Goal: Task Accomplishment & Management: Use online tool/utility

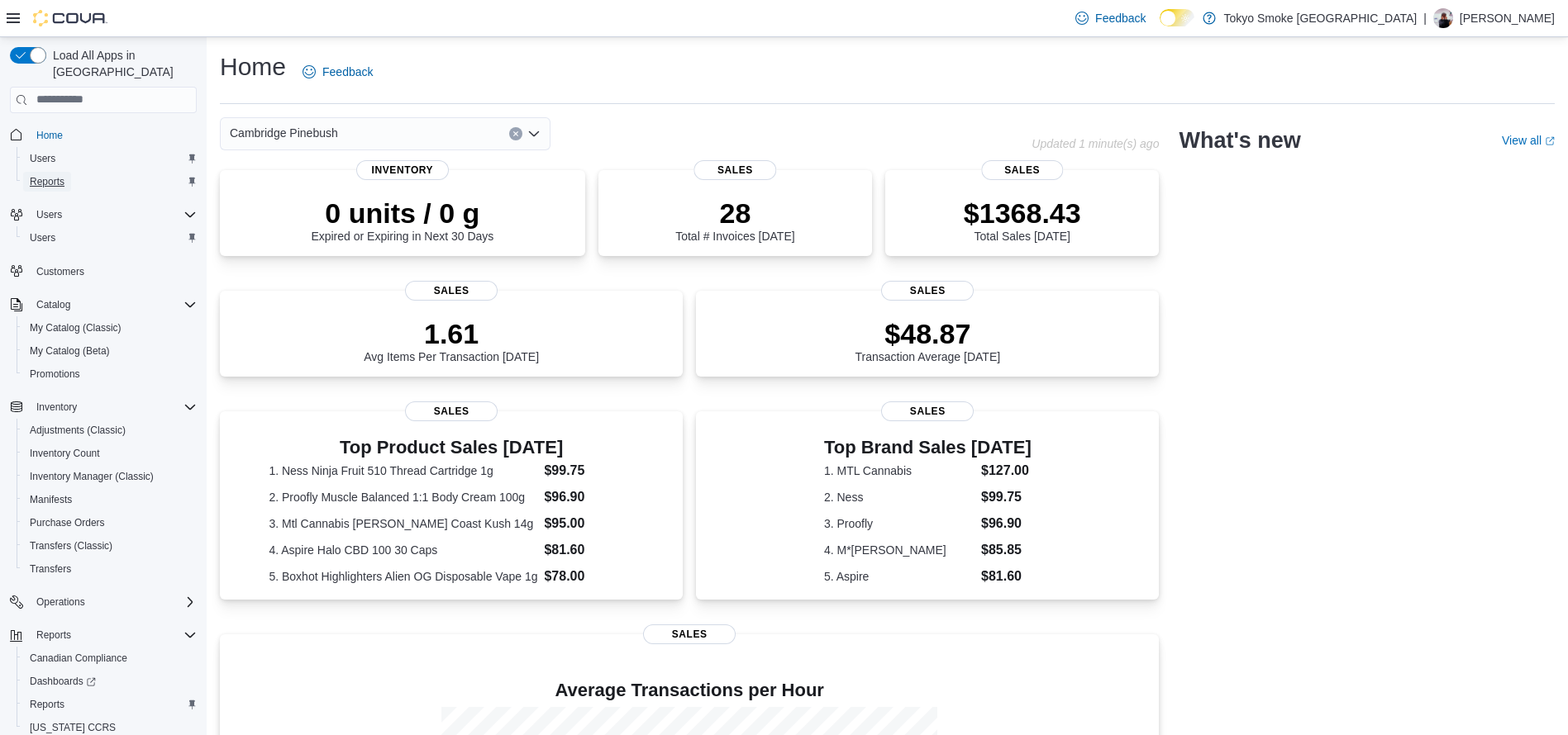
click at [43, 175] on span "Reports" at bounding box center [46, 182] width 34 height 13
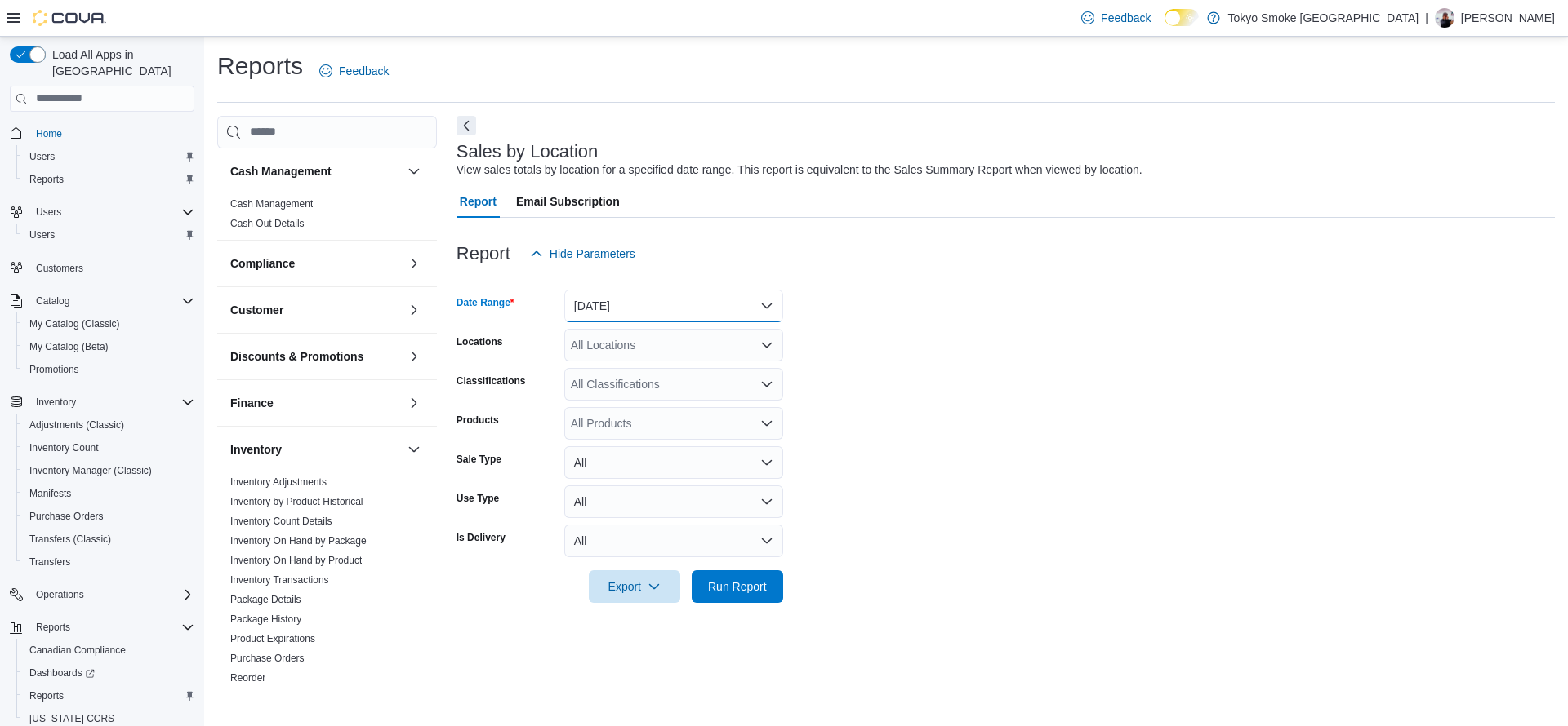
click at [731, 302] on button "Yesterday" at bounding box center [673, 306] width 219 height 33
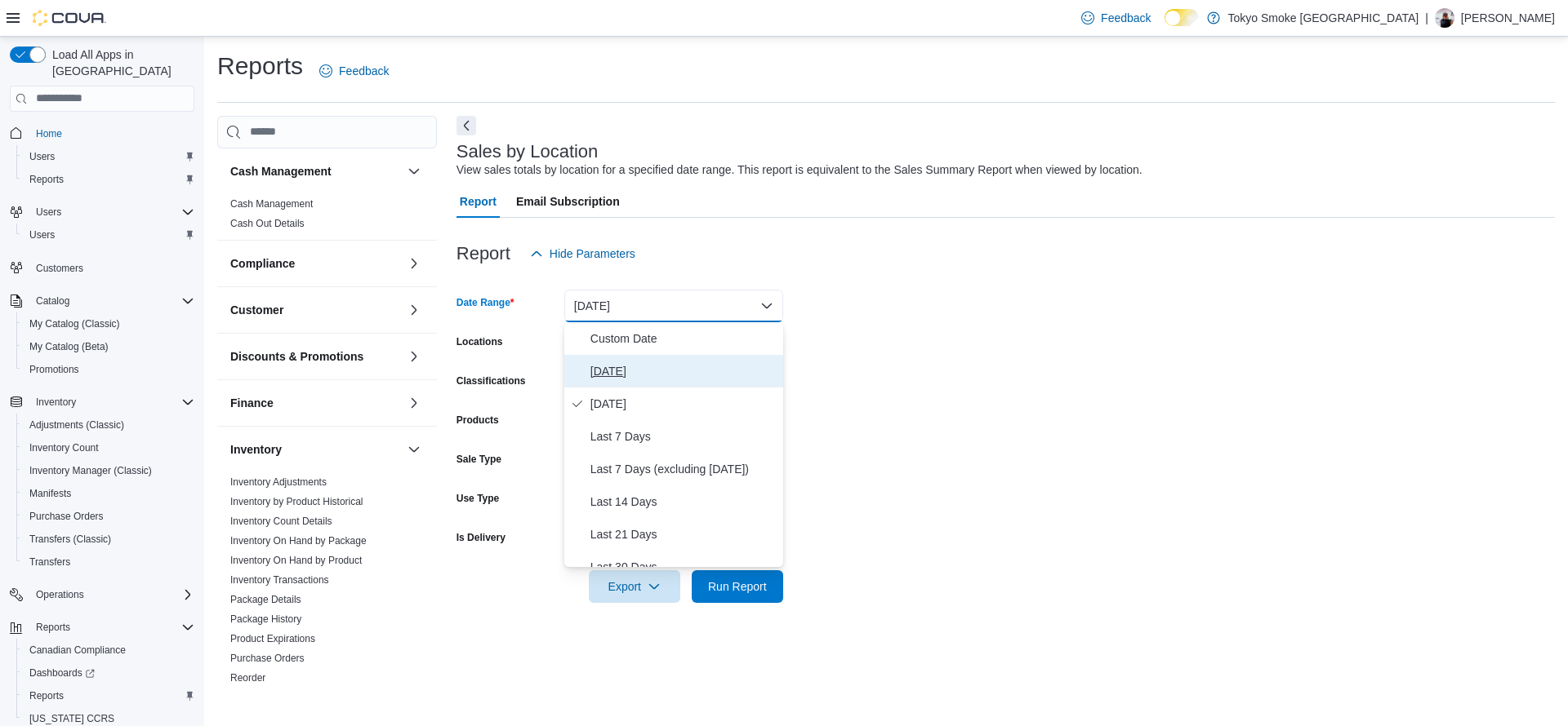
click at [685, 372] on span "Today" at bounding box center [683, 370] width 186 height 19
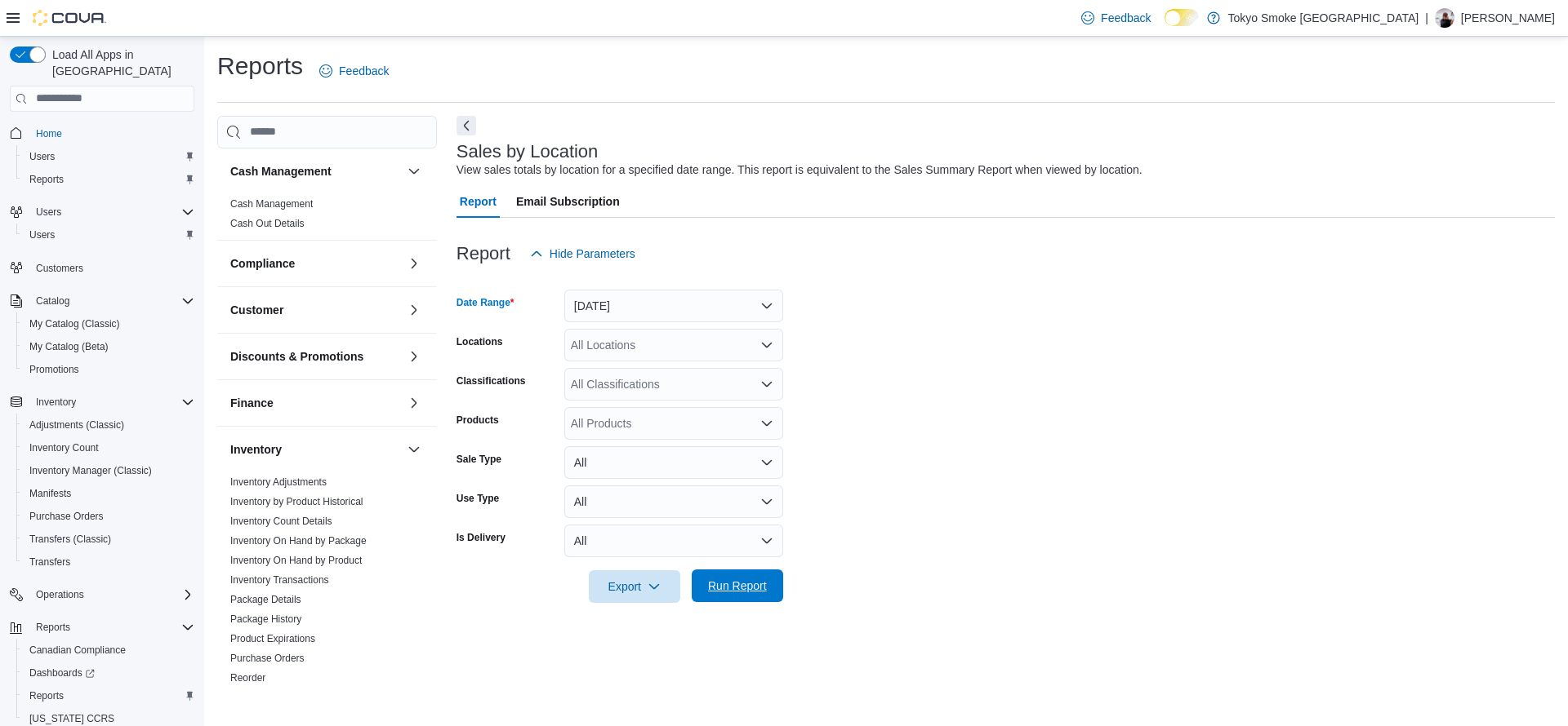
click at [739, 583] on span "Run Report" at bounding box center [737, 586] width 59 height 16
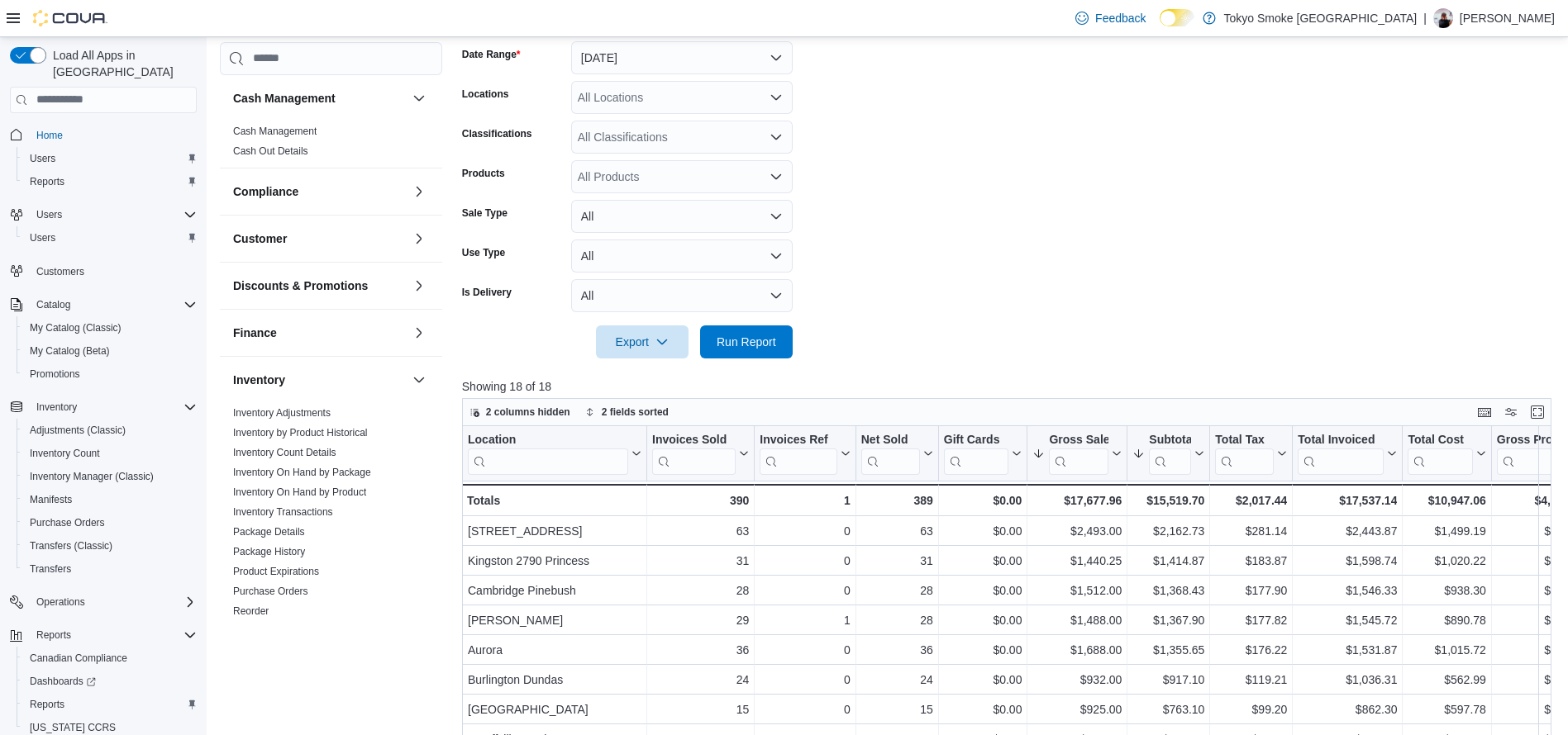
scroll to position [252, 0]
click at [1466, 287] on form "Date Range Today Locations All Locations Classifications All Classifications Pr…" at bounding box center [1013, 188] width 1101 height 337
